Goal: Task Accomplishment & Management: Manage account settings

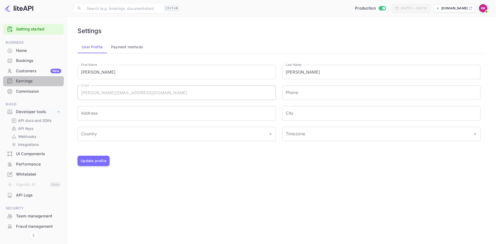
click at [25, 77] on div "Earnings" at bounding box center [33, 81] width 61 height 10
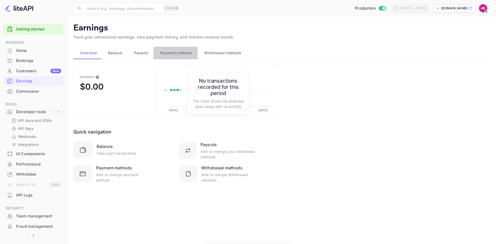
click at [169, 55] on span "Payment methods" at bounding box center [176, 53] width 32 height 6
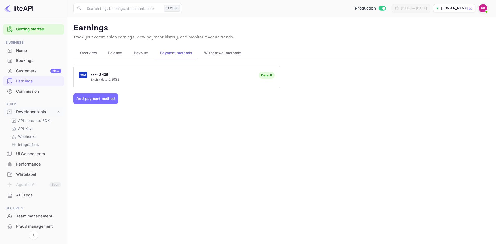
click at [260, 77] on div "Default" at bounding box center [266, 75] width 16 height 7
click at [142, 76] on div "•••• 3435 Expiry date 2/2032 Default" at bounding box center [177, 77] width 206 height 20
drag, startPoint x: 156, startPoint y: 76, endPoint x: 122, endPoint y: 72, distance: 33.6
click at [122, 72] on div "•••• 3435 Expiry date 2/2032 Default" at bounding box center [177, 77] width 206 height 20
click at [86, 51] on span "Overview" at bounding box center [88, 53] width 17 height 6
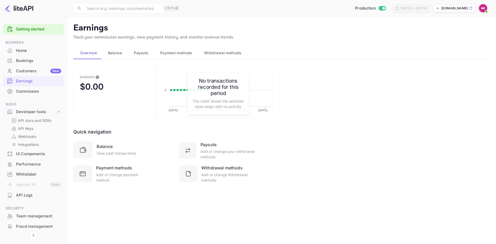
click at [173, 49] on button "Payment methods" at bounding box center [175, 53] width 44 height 12
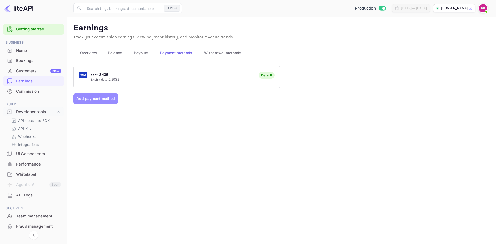
click at [93, 97] on button "Add payment method" at bounding box center [95, 98] width 45 height 10
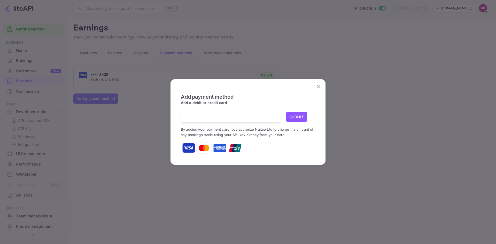
click at [319, 84] on icon "close" at bounding box center [318, 86] width 6 height 6
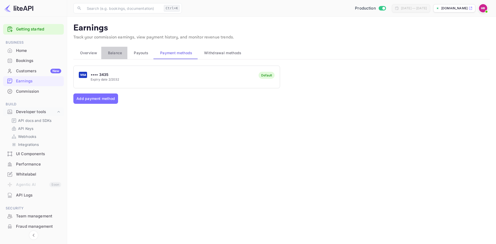
click at [115, 52] on span "Balance" at bounding box center [115, 53] width 14 height 6
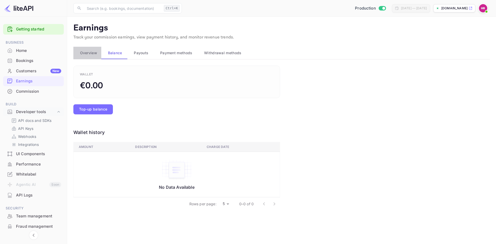
click at [88, 52] on span "Overview" at bounding box center [88, 53] width 17 height 6
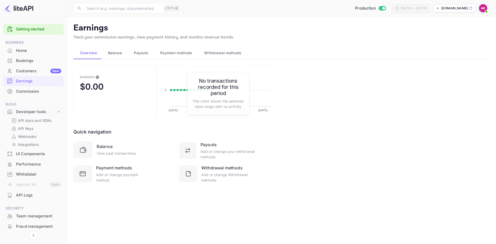
click at [116, 52] on span "Balance" at bounding box center [115, 53] width 14 height 6
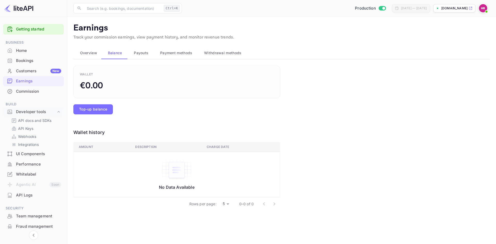
click at [94, 53] on span "Overview" at bounding box center [88, 53] width 17 height 6
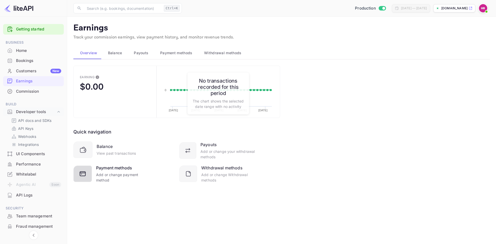
click at [118, 174] on div "Add or change payment method" at bounding box center [122, 177] width 53 height 11
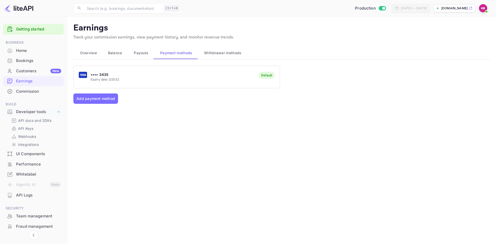
click at [222, 56] on span "Withdrawal methods" at bounding box center [222, 53] width 37 height 6
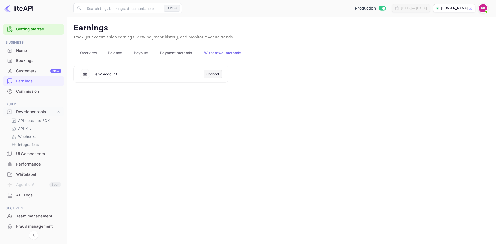
click at [95, 52] on span "Overview" at bounding box center [88, 53] width 17 height 6
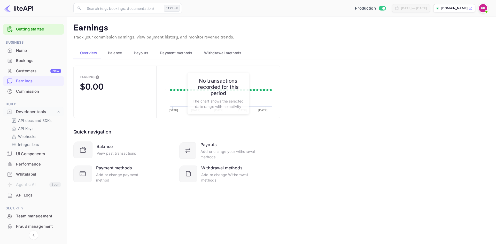
click at [311, 146] on div "Earning $0.00 Created with Highcharts 10.3.3 [DATE] [DATE] [DATE] [DATE] [DATE]…" at bounding box center [281, 131] width 416 height 130
click at [109, 151] on div "View past transactions" at bounding box center [116, 152] width 39 height 5
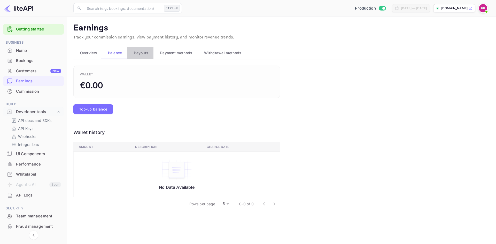
click at [145, 54] on span "Payouts" at bounding box center [141, 53] width 14 height 6
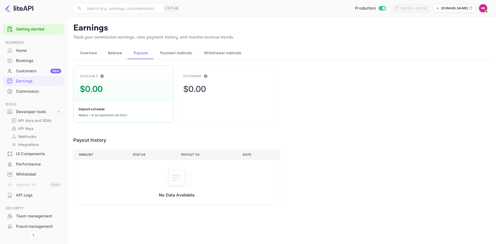
click at [178, 56] on button "Payment methods" at bounding box center [175, 53] width 44 height 12
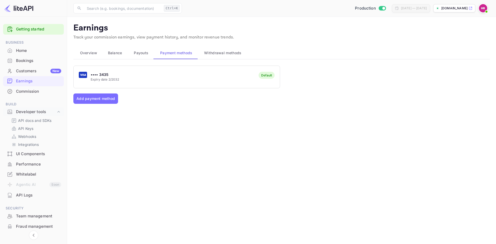
click at [78, 75] on div "•••• 3435 Expiry date 2/2032 Default" at bounding box center [177, 77] width 206 height 20
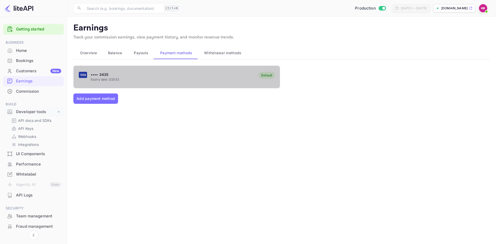
click at [100, 76] on p "•••• 3435" at bounding box center [105, 74] width 28 height 5
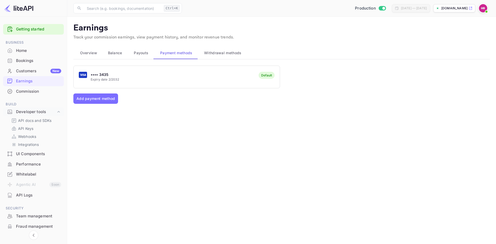
drag, startPoint x: 100, startPoint y: 76, endPoint x: 90, endPoint y: 74, distance: 10.3
click at [90, 74] on div "•••• 3435 Expiry date 2/2032" at bounding box center [99, 77] width 40 height 10
click at [35, 235] on icon "Collapse navigation" at bounding box center [33, 235] width 6 height 6
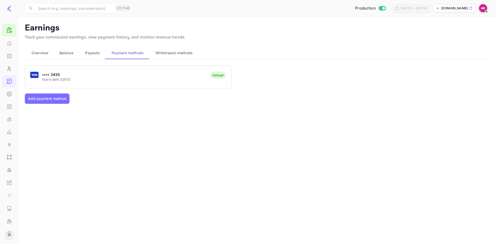
click at [11, 235] on icon "Expand navigation" at bounding box center [9, 235] width 6 height 6
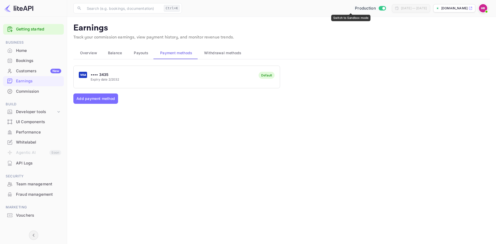
click at [378, 7] on input "Switch to Sandbox mode" at bounding box center [383, 7] width 10 height 3
checkbox input "false"
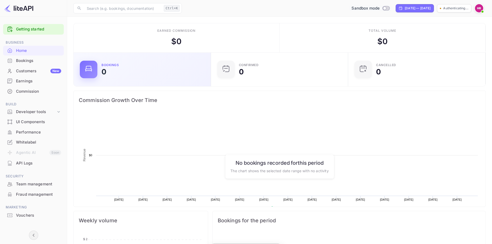
scroll to position [80, 130]
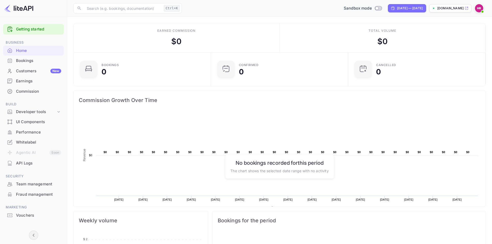
click at [38, 90] on div "Commission" at bounding box center [38, 92] width 45 height 6
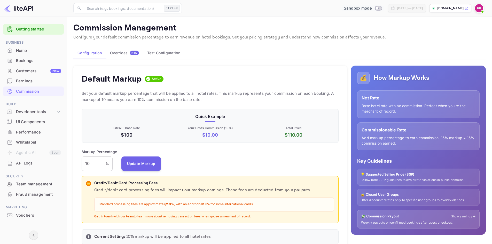
scroll to position [88, 253]
click at [122, 54] on div "Overrides New" at bounding box center [124, 53] width 29 height 5
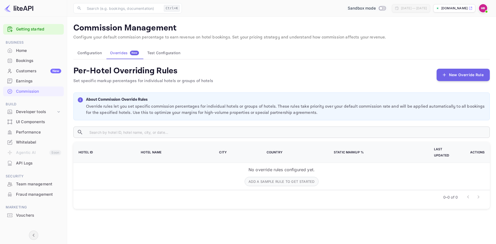
click at [150, 54] on button "Test Configuration" at bounding box center [163, 53] width 41 height 12
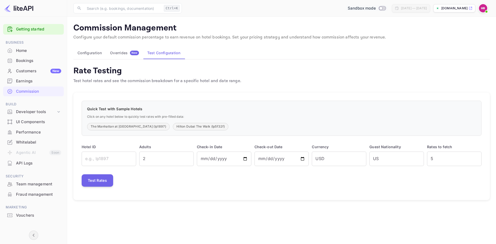
click at [92, 53] on button "Configuration" at bounding box center [89, 53] width 33 height 12
